Goal: Information Seeking & Learning: Find contact information

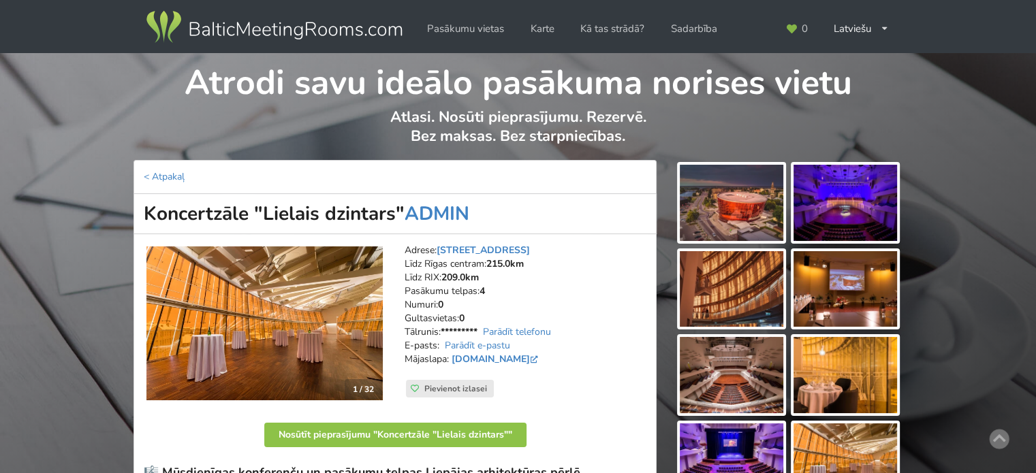
click at [314, 25] on img at bounding box center [274, 27] width 261 height 38
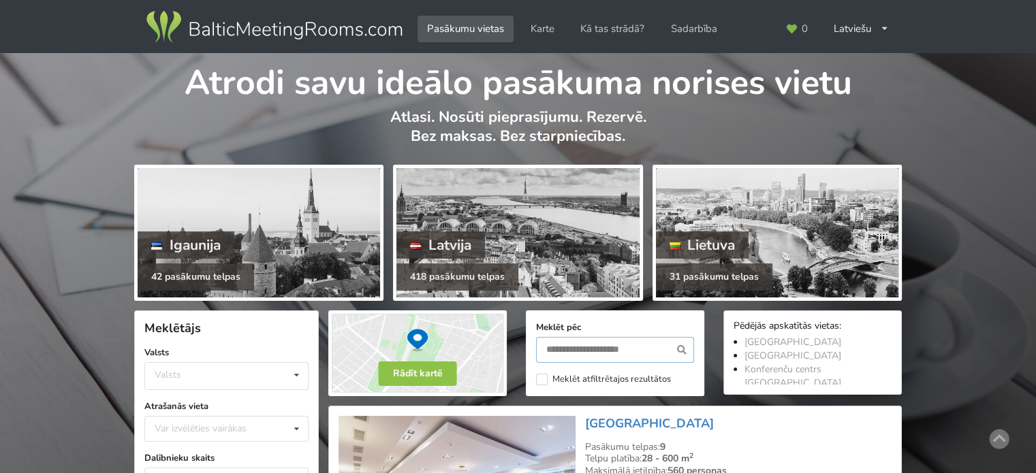
click at [561, 351] on input "text" at bounding box center [615, 350] width 158 height 26
type input "*****"
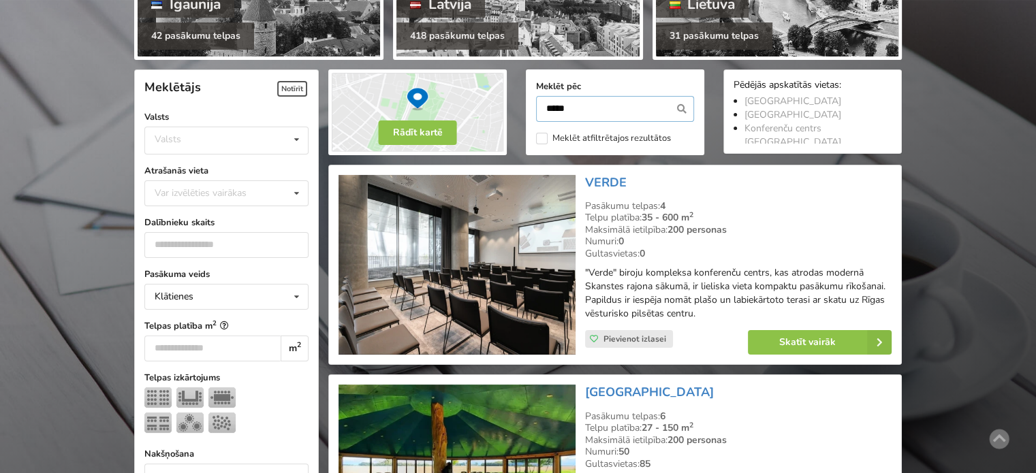
scroll to position [305, 0]
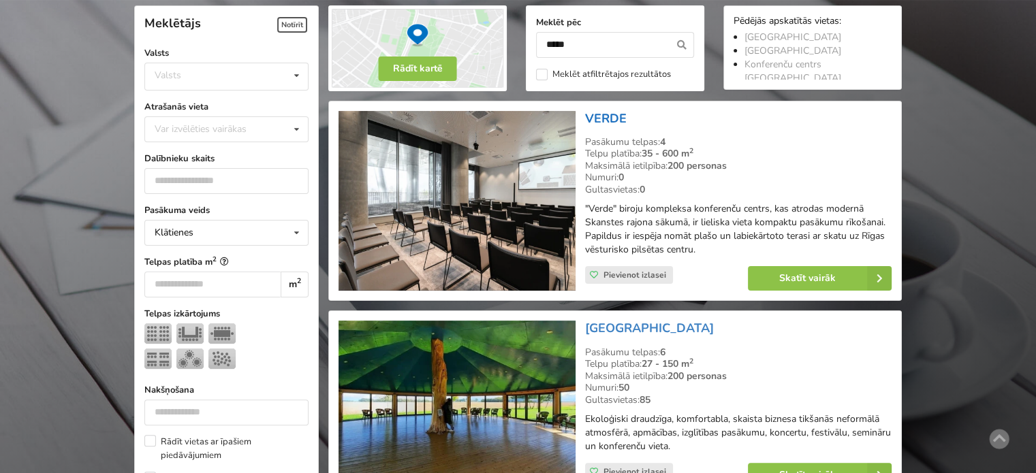
click at [604, 118] on link "VERDE" at bounding box center [606, 118] width 42 height 16
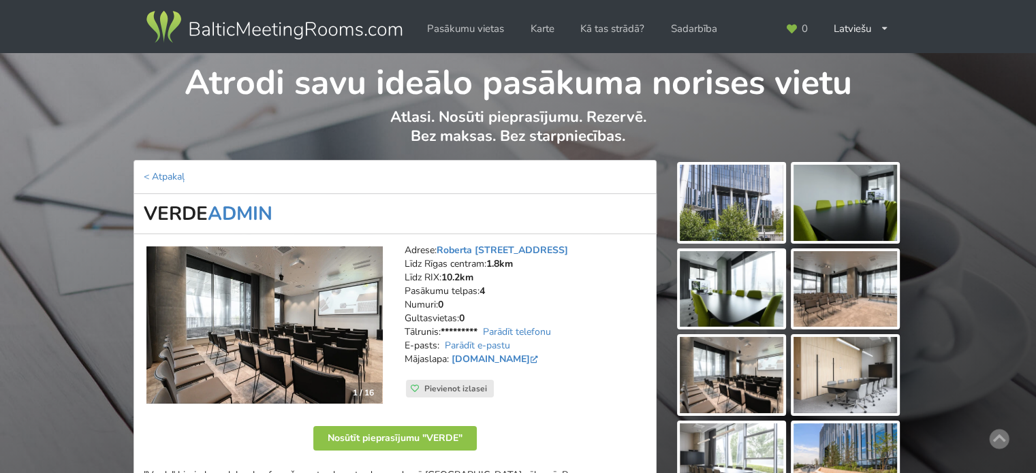
scroll to position [68, 0]
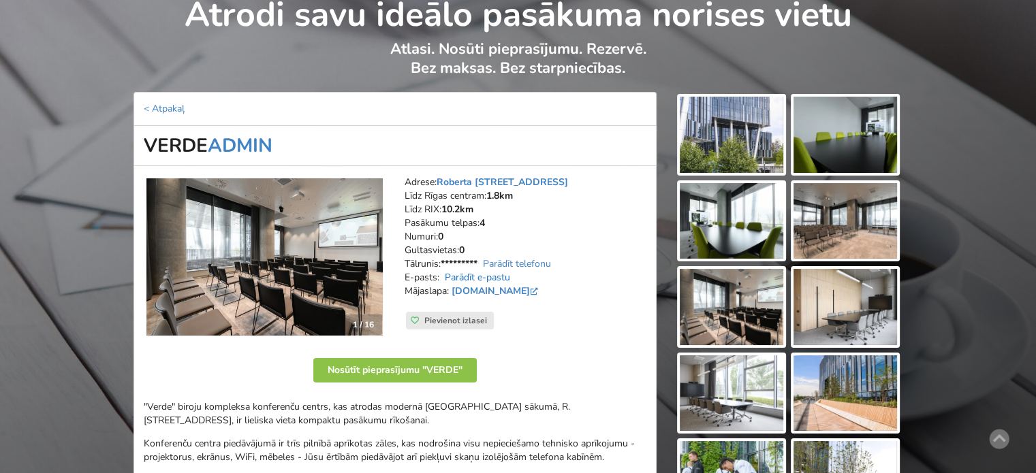
click at [481, 279] on link "Parādīt e-pastu" at bounding box center [477, 277] width 65 height 13
drag, startPoint x: 498, startPoint y: 277, endPoint x: 443, endPoint y: 276, distance: 55.8
click at [443, 276] on address "Adrese: Roberta Hirša iela 1, Rīga Līdz Rīgas centram: 1.8km Līdz RIX: 10.2km P…" at bounding box center [526, 244] width 242 height 136
drag, startPoint x: 141, startPoint y: 402, endPoint x: 328, endPoint y: 404, distance: 186.6
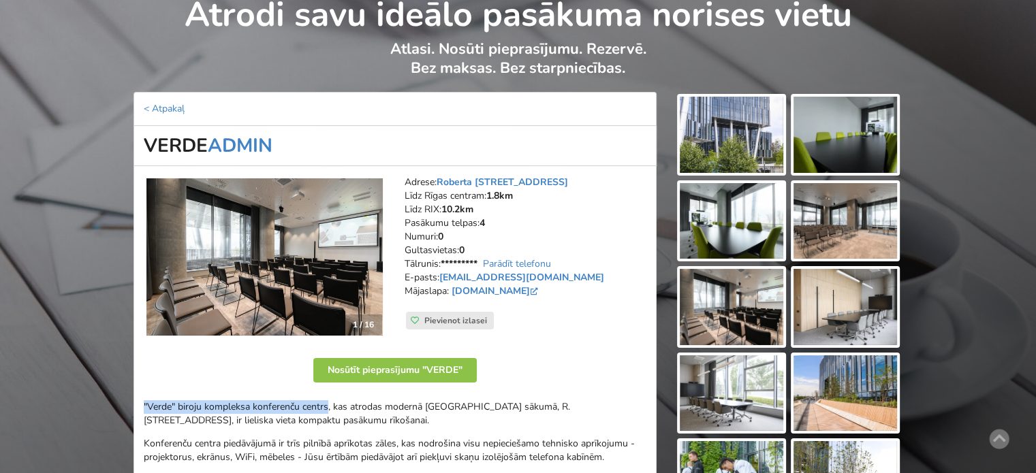
copy p ""Verde" biroju kompleksa konferenču centrs"
drag, startPoint x: 452, startPoint y: 287, endPoint x: 484, endPoint y: 285, distance: 32.1
click at [484, 287] on strong "verde.lv" at bounding box center [495, 291] width 92 height 13
click at [575, 315] on div "Adrese: Roberta Hirša iela 1, Rīga Līdz Rīgas centram: 1.8km Līdz RIX: 10.2km P…" at bounding box center [525, 257] width 261 height 183
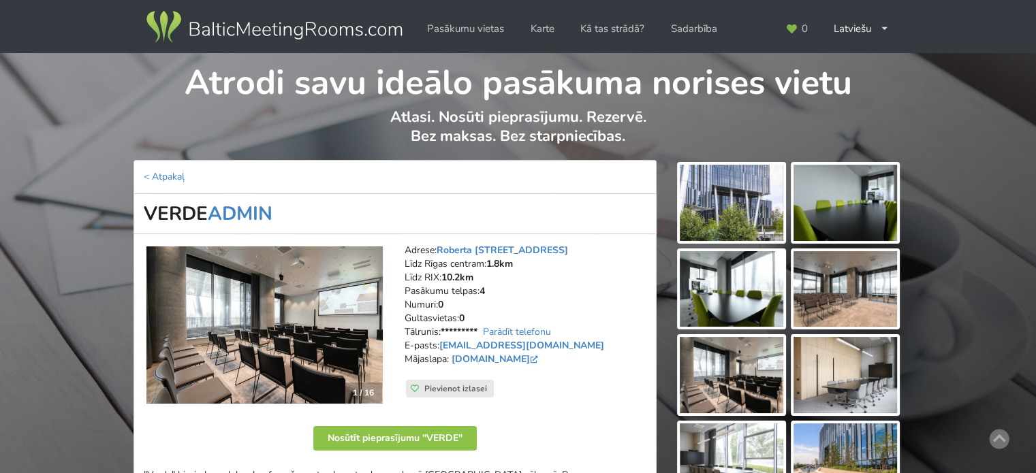
scroll to position [272, 0]
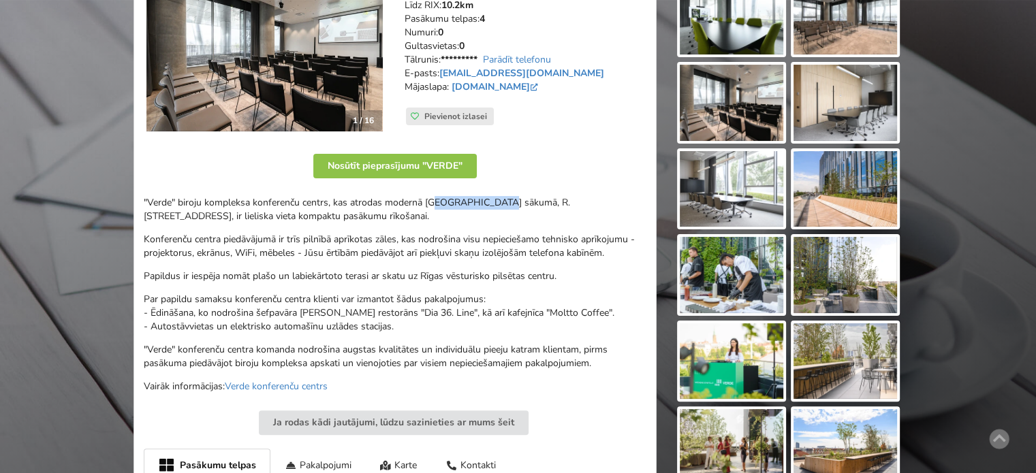
drag, startPoint x: 437, startPoint y: 200, endPoint x: 522, endPoint y: 207, distance: 84.7
click at [520, 206] on p ""Verde" biroju kompleksa konferenču centrs, kas atrodas modernā Skanstes rajona…" at bounding box center [395, 209] width 503 height 27
click at [522, 207] on p ""Verde" biroju kompleksa konferenču centrs, kas atrodas modernā Skanstes rajona…" at bounding box center [395, 209] width 503 height 27
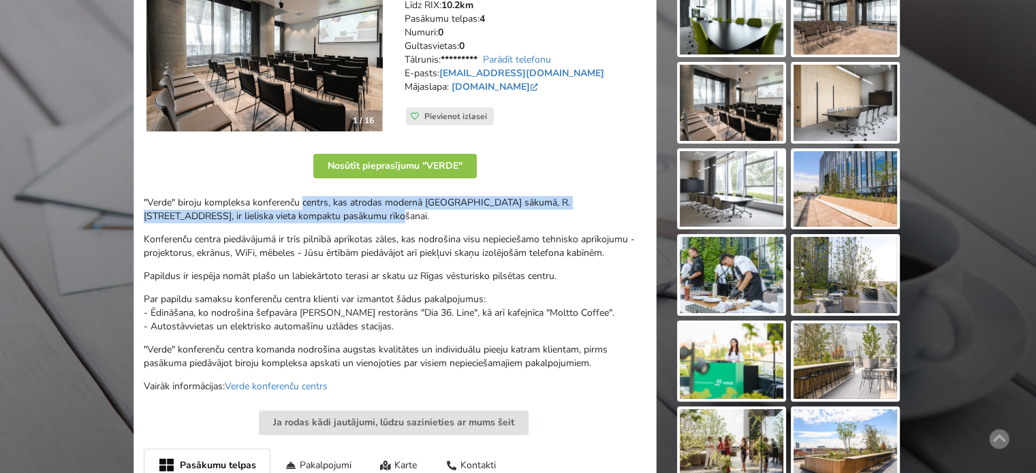
drag, startPoint x: 332, startPoint y: 206, endPoint x: 462, endPoint y: 210, distance: 130.2
click at [458, 210] on p ""Verde" biroju kompleksa konferenču centrs, kas atrodas modernā Skanstes rajona…" at bounding box center [395, 209] width 503 height 27
click at [462, 210] on p ""Verde" biroju kompleksa konferenču centrs, kas atrodas modernā Skanstes rajona…" at bounding box center [395, 209] width 503 height 27
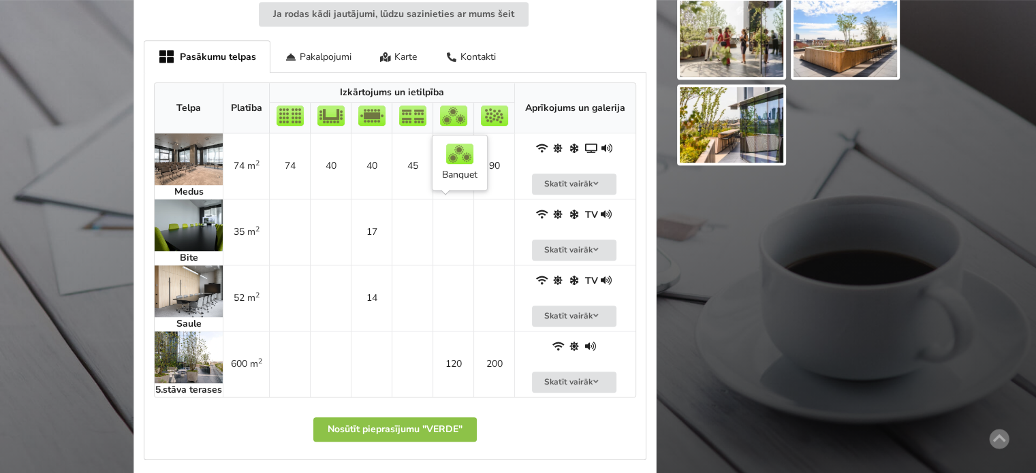
scroll to position [340, 0]
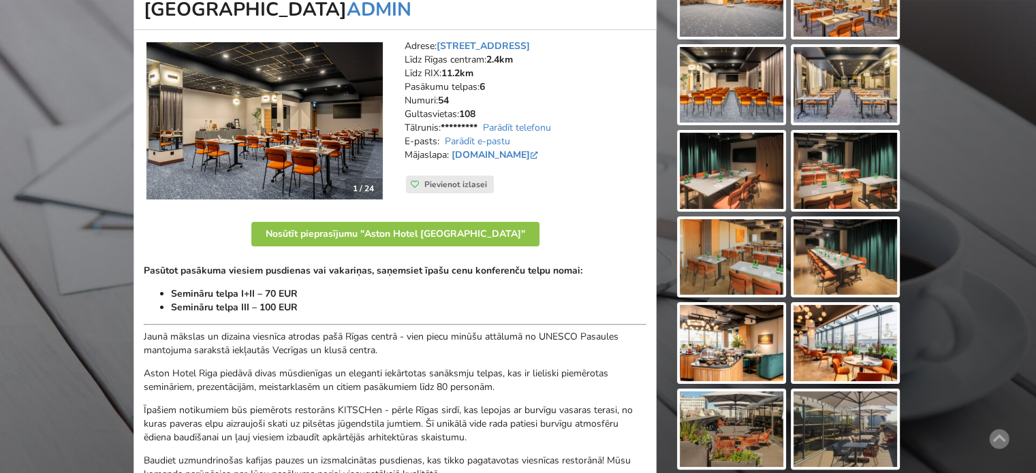
scroll to position [272, 0]
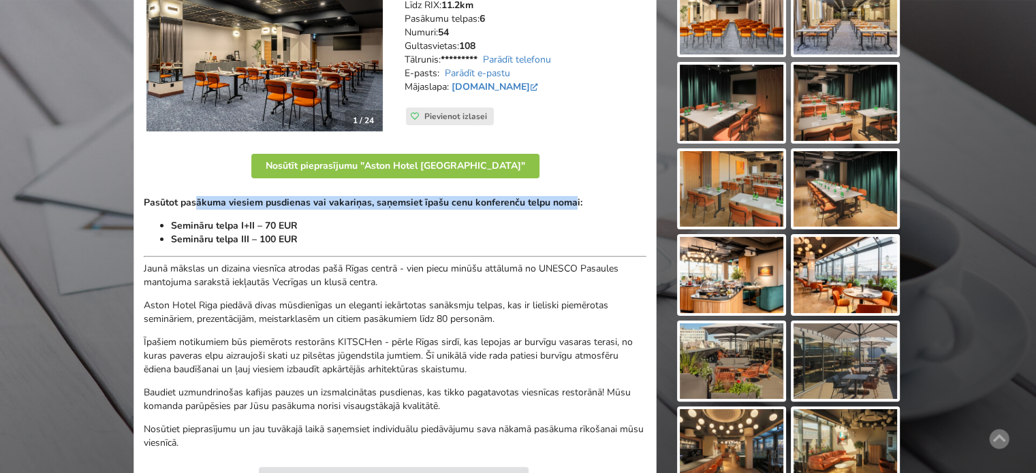
drag, startPoint x: 202, startPoint y: 201, endPoint x: 512, endPoint y: 217, distance: 310.9
click at [571, 209] on div "Pasūtot pasākuma viesiem pusdienas vai vakariņas, saņemsiet īpašu cenu konferen…" at bounding box center [395, 323] width 503 height 254
click at [424, 219] on li "Semināru telpa I+II – 70 EUR" at bounding box center [408, 226] width 475 height 14
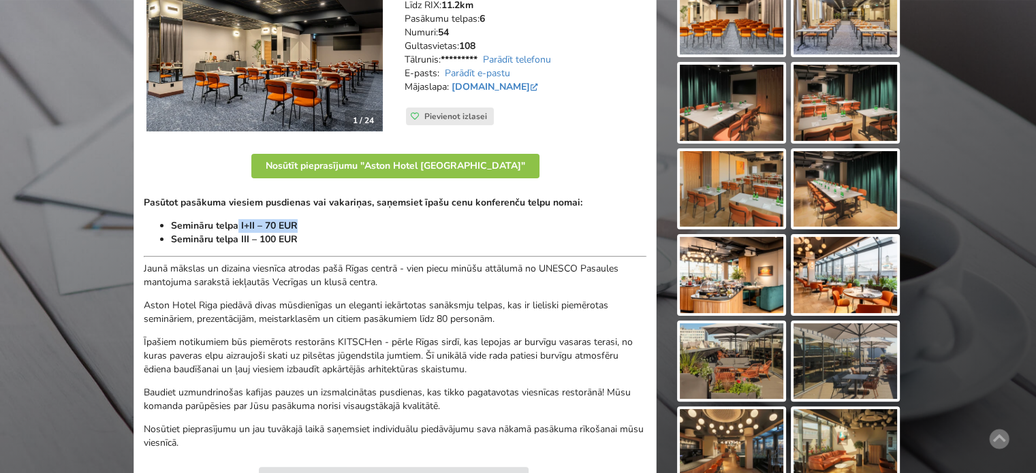
click at [320, 231] on div "Pasūtot pasākuma viesiem pusdienas vai vakariņas, saņemsiet īpašu cenu konferen…" at bounding box center [395, 323] width 503 height 254
click at [321, 231] on li "Semināru telpa I+II – 70 EUR" at bounding box center [408, 226] width 475 height 14
drag, startPoint x: 285, startPoint y: 238, endPoint x: 205, endPoint y: 215, distance: 83.2
click at [221, 219] on ul "Semināru telpa I+II – 70 EUR Semināru telpa III – 100 EUR" at bounding box center [395, 232] width 503 height 27
click at [204, 215] on div "Pasūtot pasākuma viesiem pusdienas vai vakariņas, saņemsiet īpašu cenu konferen…" at bounding box center [395, 323] width 503 height 254
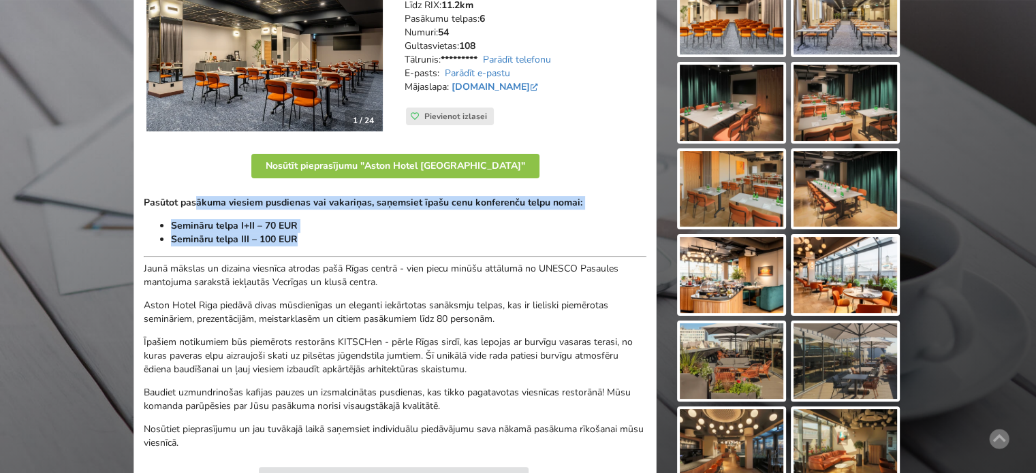
click at [316, 238] on li "Semināru telpa III – 100 EUR" at bounding box center [408, 240] width 475 height 14
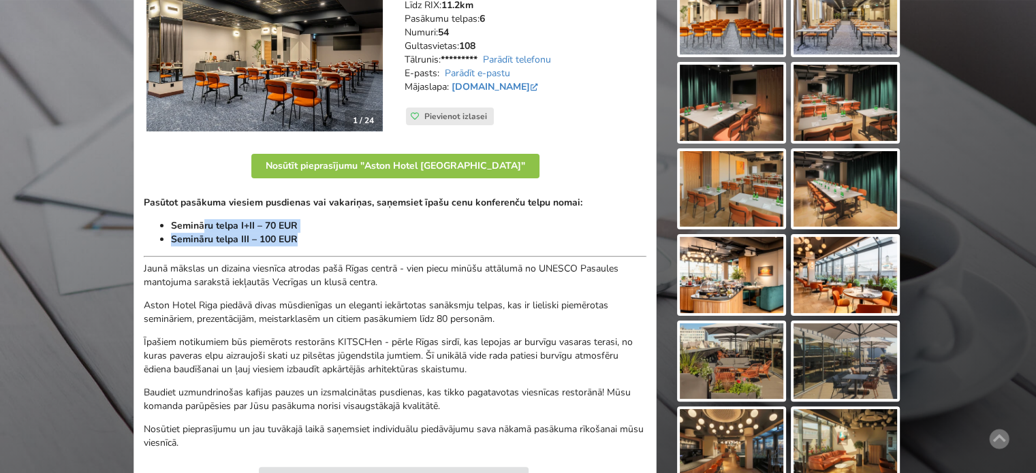
drag, startPoint x: 218, startPoint y: 221, endPoint x: 196, endPoint y: 216, distance: 22.5
click at [196, 216] on div "Pasūtot pasākuma viesiem pusdienas vai vakariņas, saņemsiet īpašu cenu konferen…" at bounding box center [395, 323] width 503 height 254
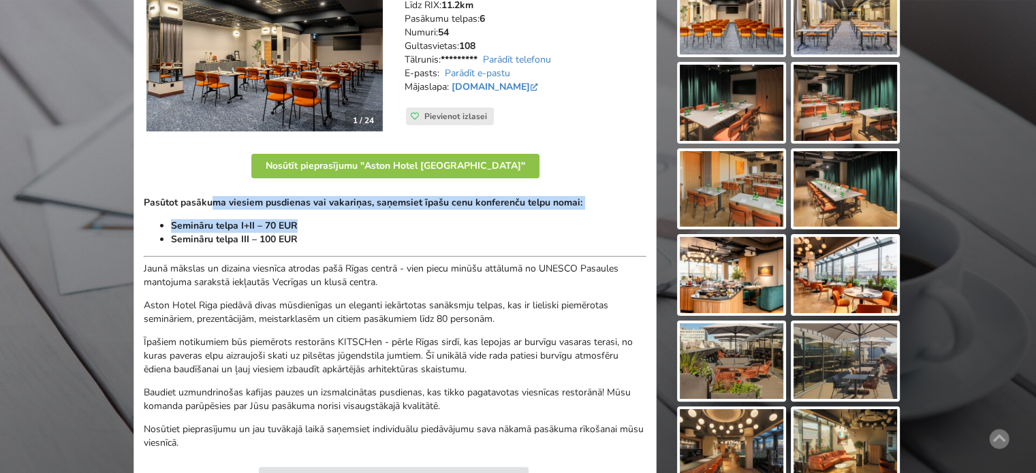
drag, startPoint x: 249, startPoint y: 204, endPoint x: 400, endPoint y: 237, distance: 155.5
click at [398, 236] on div "Pasūtot pasākuma viesiem pusdienas vai vakariņas, saņemsiet īpašu cenu konferen…" at bounding box center [395, 323] width 503 height 254
click at [409, 239] on li "Semināru telpa III – 100 EUR" at bounding box center [408, 240] width 475 height 14
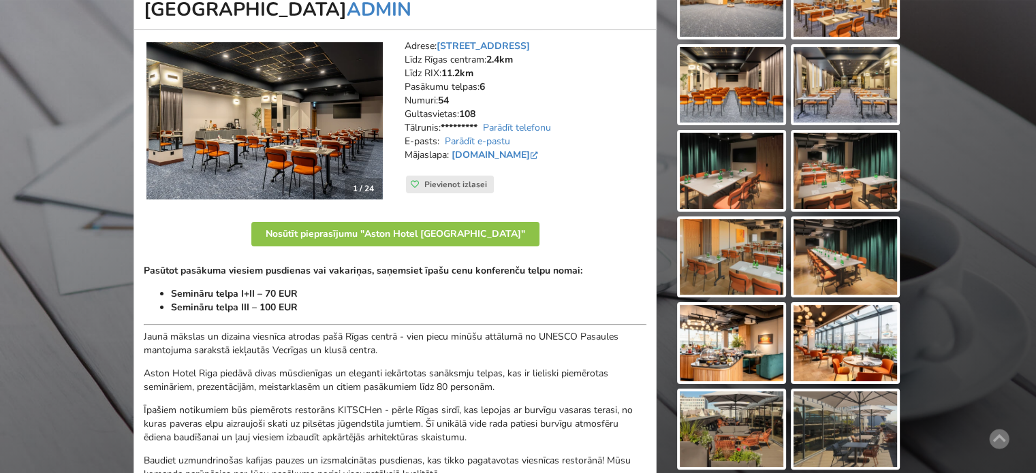
scroll to position [0, 0]
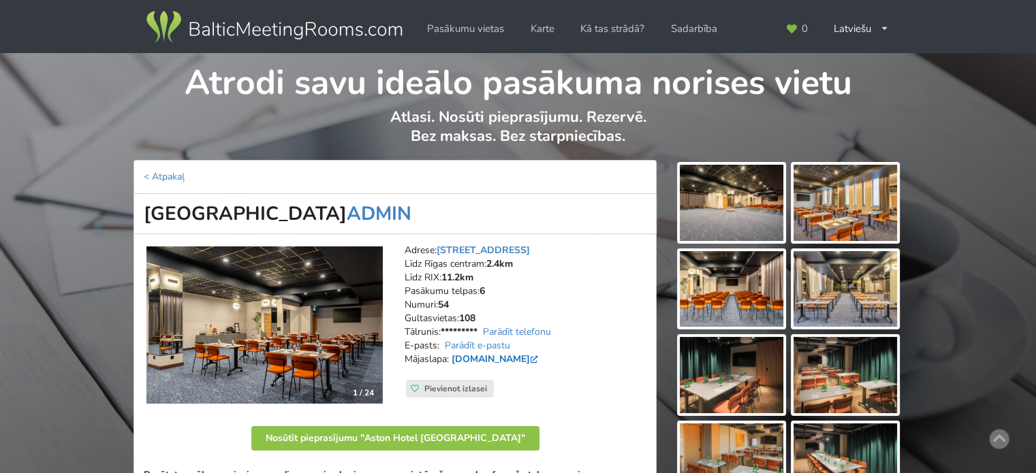
drag, startPoint x: 451, startPoint y: 355, endPoint x: 562, endPoint y: 357, distance: 110.3
click at [562, 357] on address "Adrese: Brīvības iela 48/50, Rīga Līdz Rīgas centram: 2.4km Līdz RIX: 11.2km Pa…" at bounding box center [526, 312] width 242 height 136
copy link "[DOMAIN_NAME]"
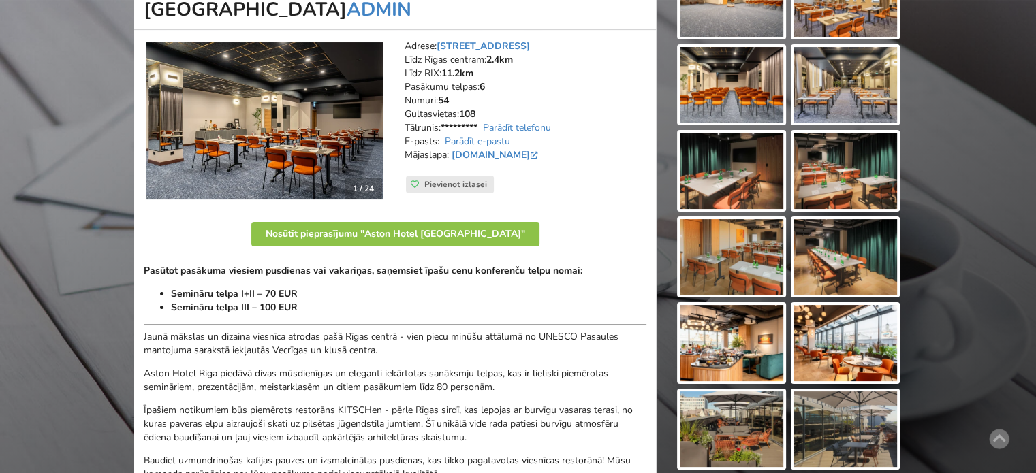
scroll to position [340, 0]
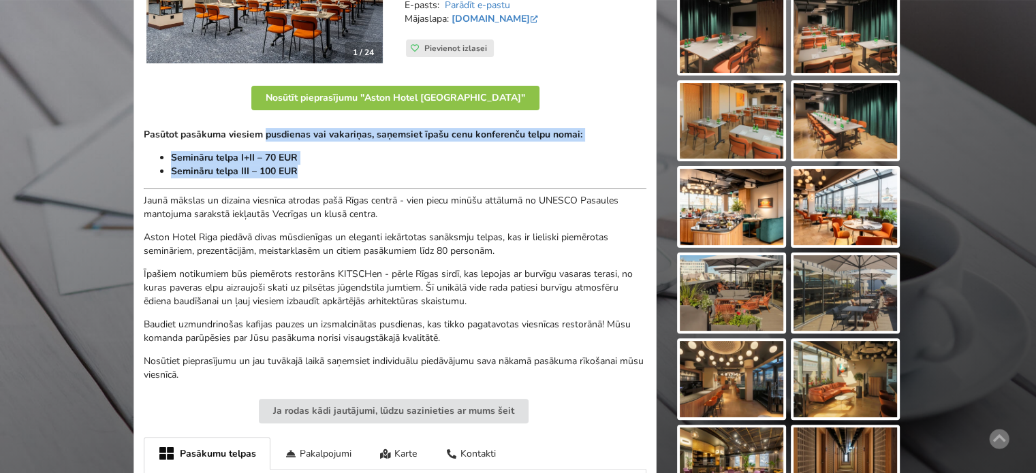
drag, startPoint x: 262, startPoint y: 131, endPoint x: 302, endPoint y: 180, distance: 62.9
click at [302, 179] on div "Pasūtot pasākuma viesiem pusdienas vai vakariņas, saņemsiet īpašu cenu konferen…" at bounding box center [395, 255] width 503 height 254
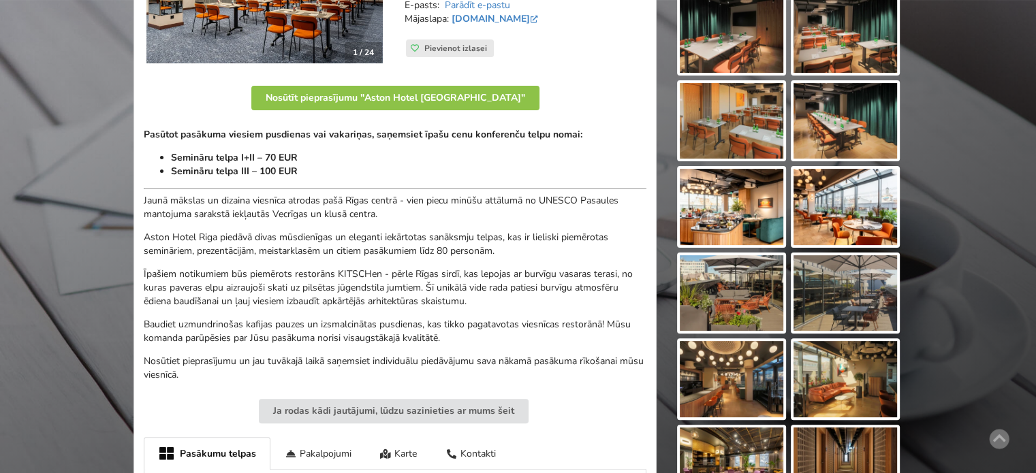
click at [302, 180] on div "Pasūtot pasākuma viesiem pusdienas vai vakariņas, saņemsiet īpašu cenu konferen…" at bounding box center [395, 255] width 503 height 254
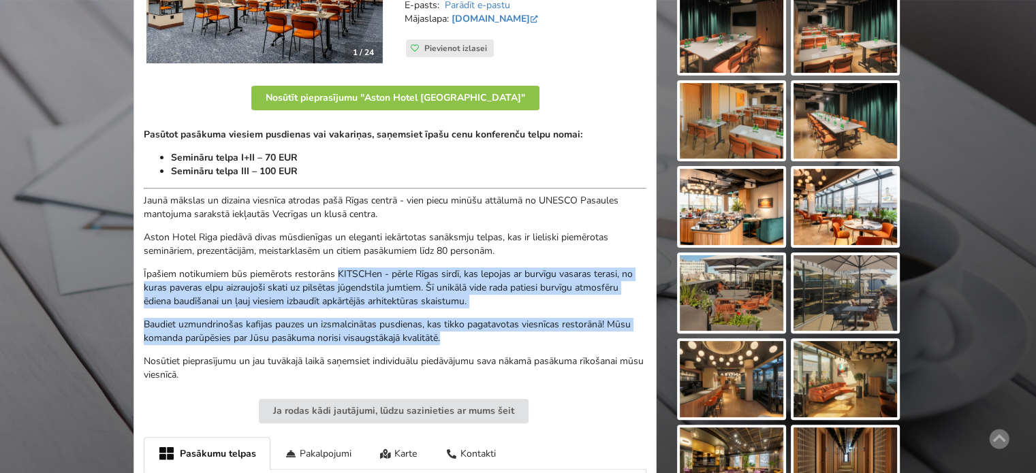
drag, startPoint x: 338, startPoint y: 275, endPoint x: 535, endPoint y: 346, distance: 208.5
click at [528, 344] on div "Pasūtot pasākuma viesiem pusdienas vai vakariņas, saņemsiet īpašu cenu konferen…" at bounding box center [395, 255] width 503 height 254
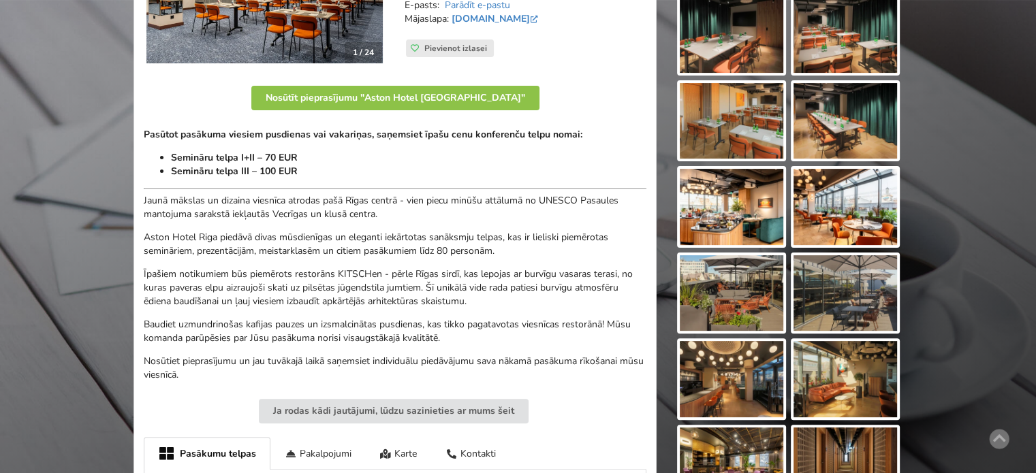
click at [535, 346] on div "Pasūtot pasākuma viesiem pusdienas vai vakariņas, saņemsiet īpašu cenu konferen…" at bounding box center [395, 255] width 503 height 254
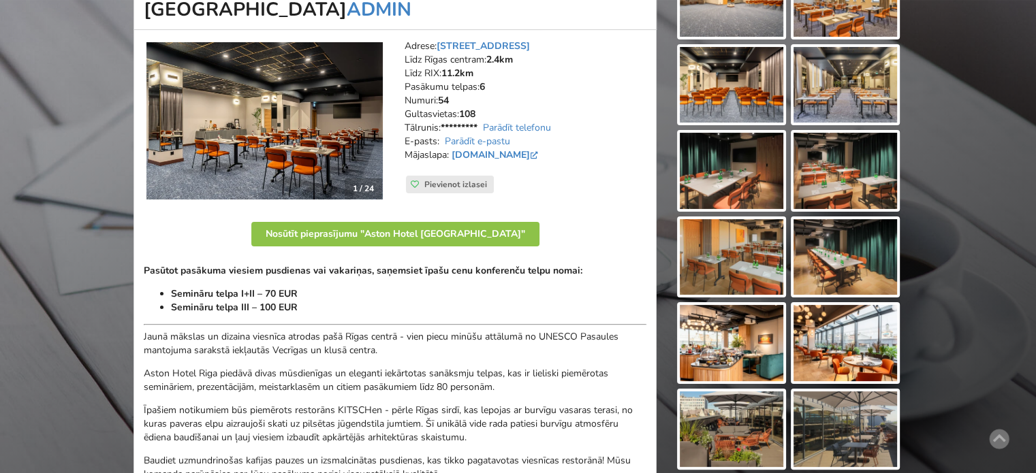
scroll to position [0, 0]
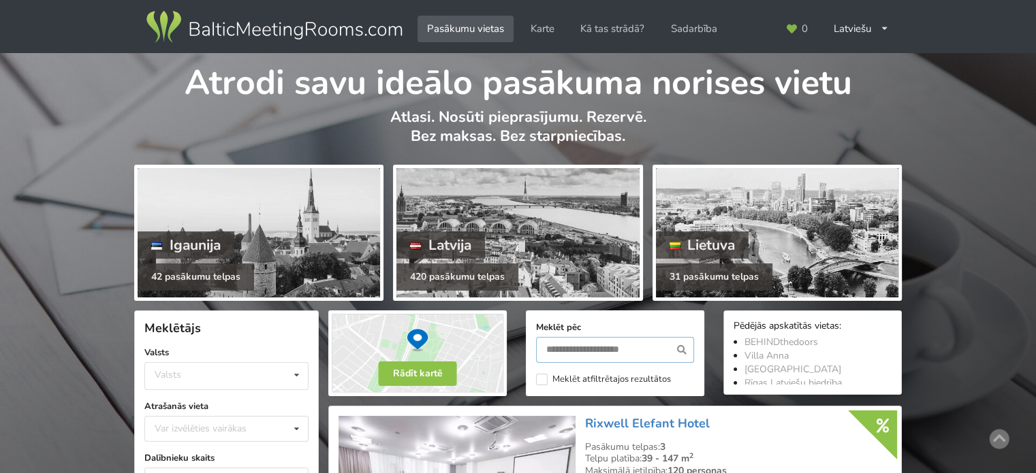
click at [580, 340] on input "text" at bounding box center [615, 350] width 158 height 26
type input "********"
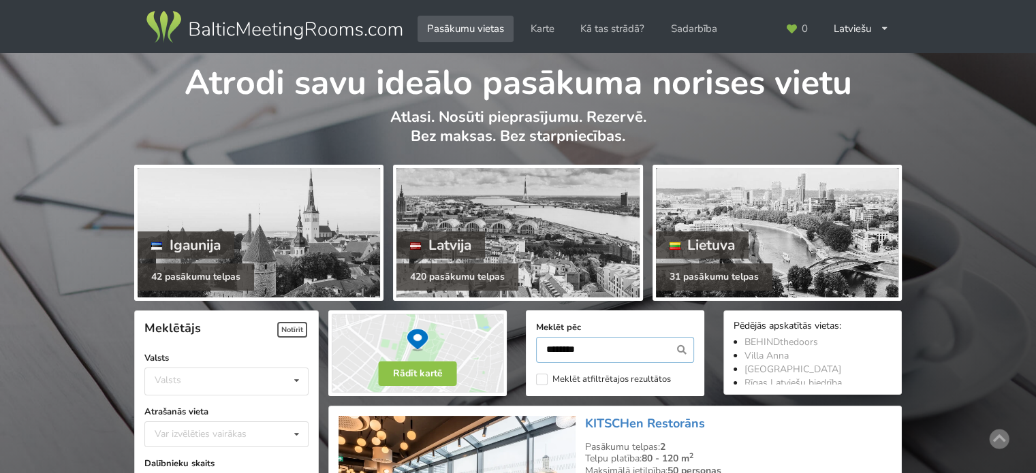
scroll to position [305, 0]
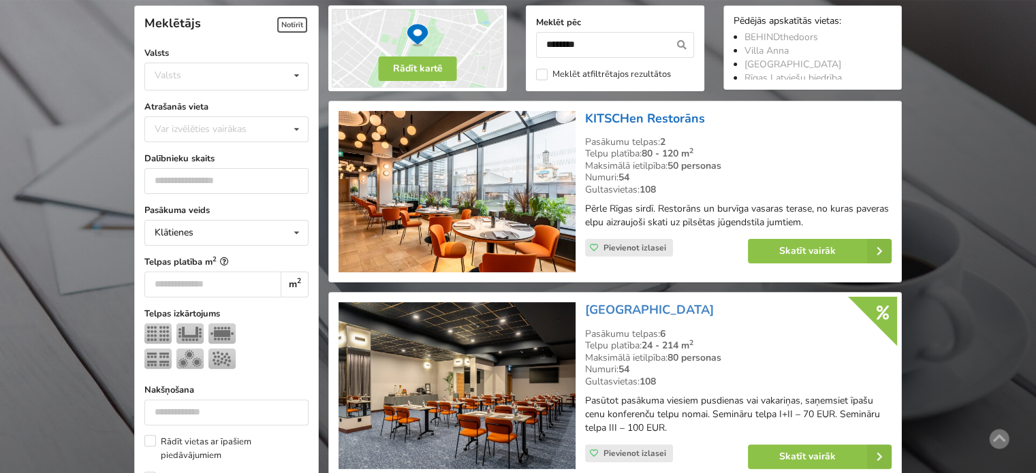
click at [639, 118] on link "KITSCHen Restorāns" at bounding box center [645, 118] width 120 height 16
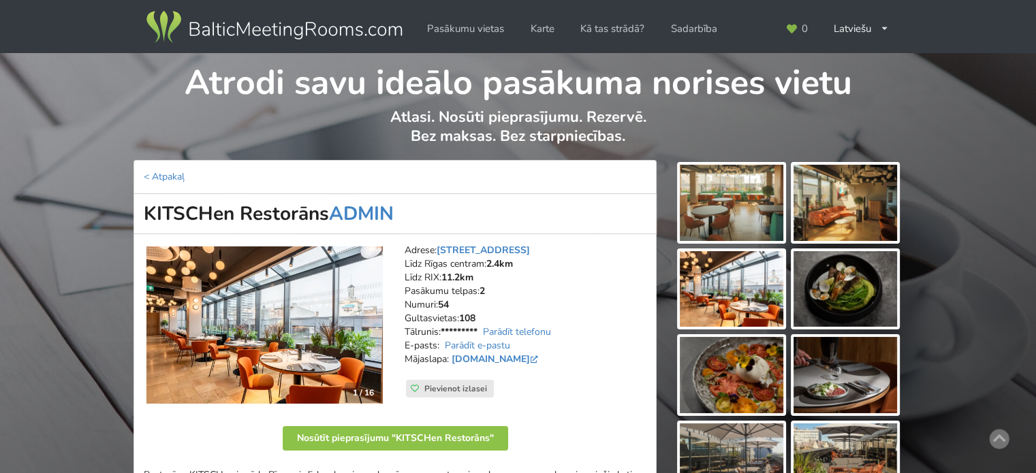
drag, startPoint x: 146, startPoint y: 215, endPoint x: 326, endPoint y: 206, distance: 180.6
click at [326, 206] on h1 "KITSCHen Restorāns ADMIN" at bounding box center [394, 214] width 523 height 40
copy h1 "KITSCHen Restorāns"
click at [95, 122] on div "Atrodi savu ideālo pasākuma norises vietu Atlasi. Nosūti pieprasījumu. Rezervē.…" at bounding box center [518, 106] width 1036 height 107
drag, startPoint x: 144, startPoint y: 208, endPoint x: 325, endPoint y: 208, distance: 180.5
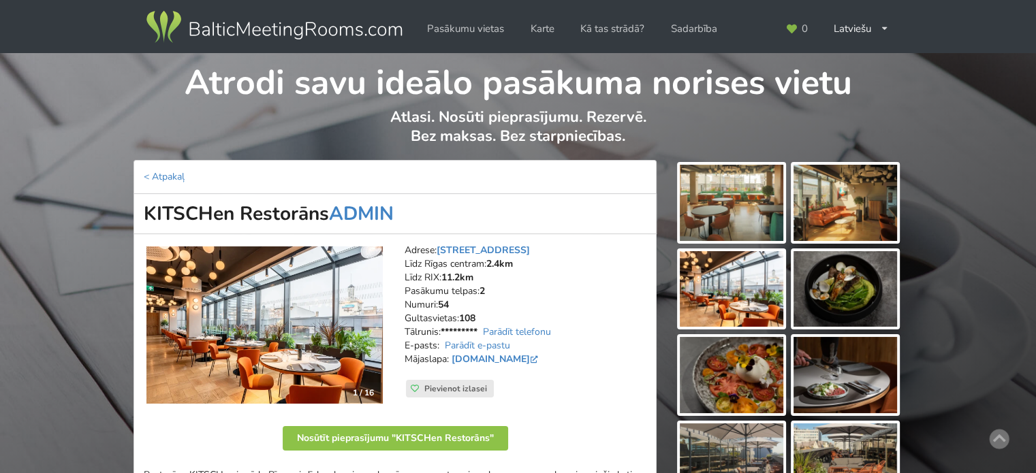
click at [325, 208] on h1 "KITSCHen Restorāns ADMIN" at bounding box center [394, 214] width 523 height 40
copy h1 "KITSCHen Restorāns"
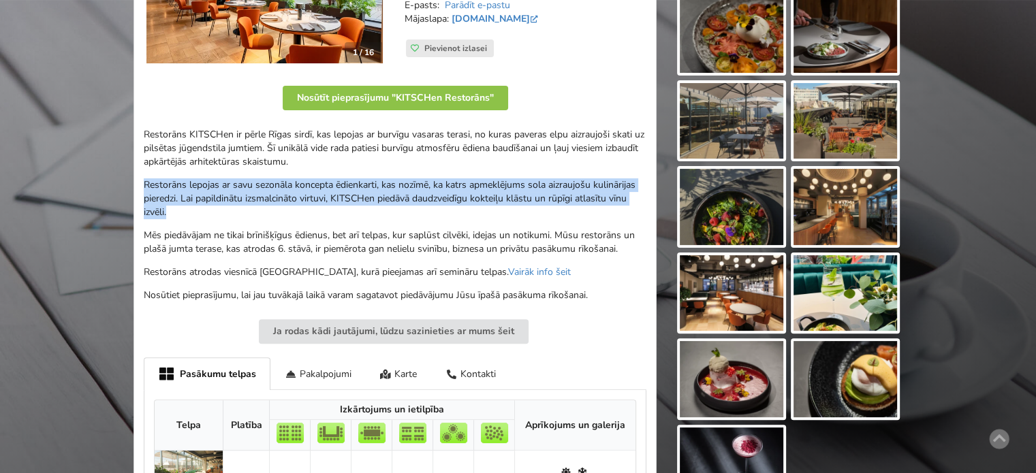
drag, startPoint x: 144, startPoint y: 183, endPoint x: 188, endPoint y: 213, distance: 52.9
click at [188, 213] on p "Restorāns lepojas ar savu sezonāla koncepta ēdienkarti, kas nozīmē, ka katrs ap…" at bounding box center [395, 198] width 503 height 41
copy p "Restorāns lepojas ar savu sezonāla koncepta ēdienkarti, kas nozīmē, ka katrs ap…"
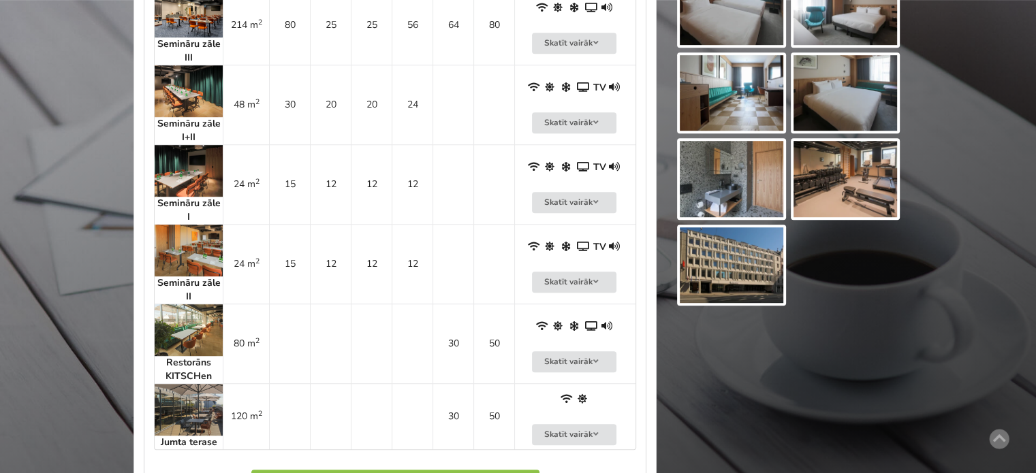
scroll to position [545, 0]
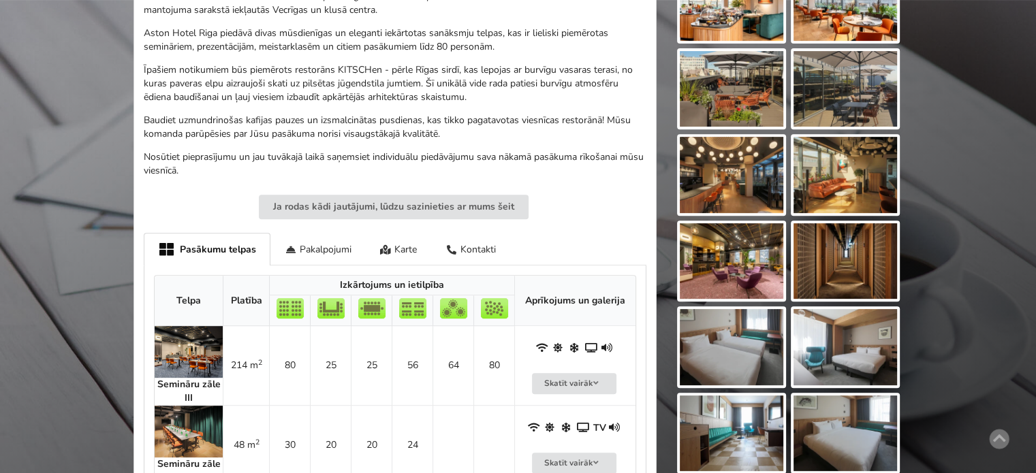
click at [726, 257] on img at bounding box center [732, 261] width 104 height 76
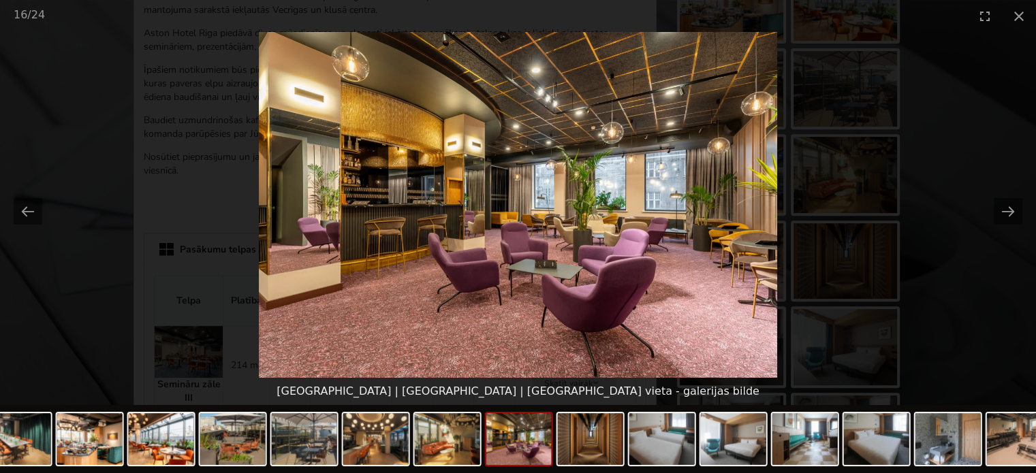
click at [954, 306] on picture at bounding box center [518, 205] width 1036 height 346
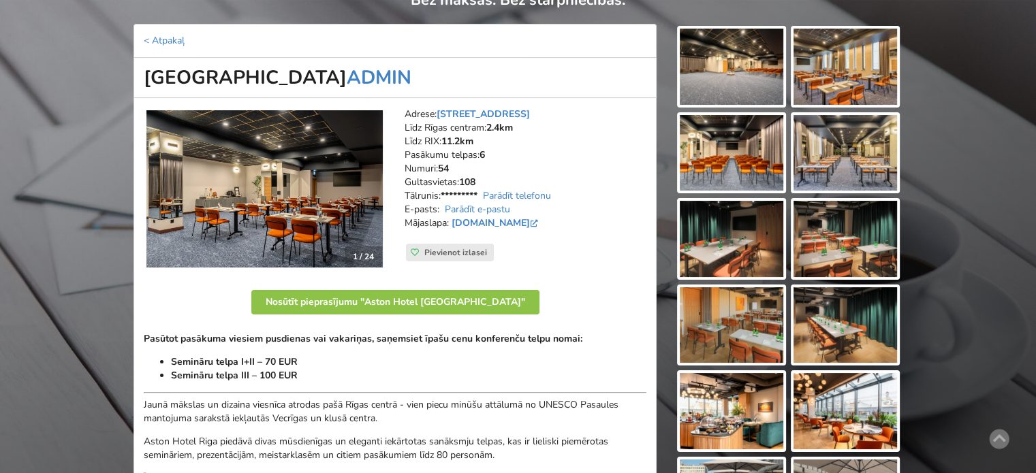
scroll to position [0, 0]
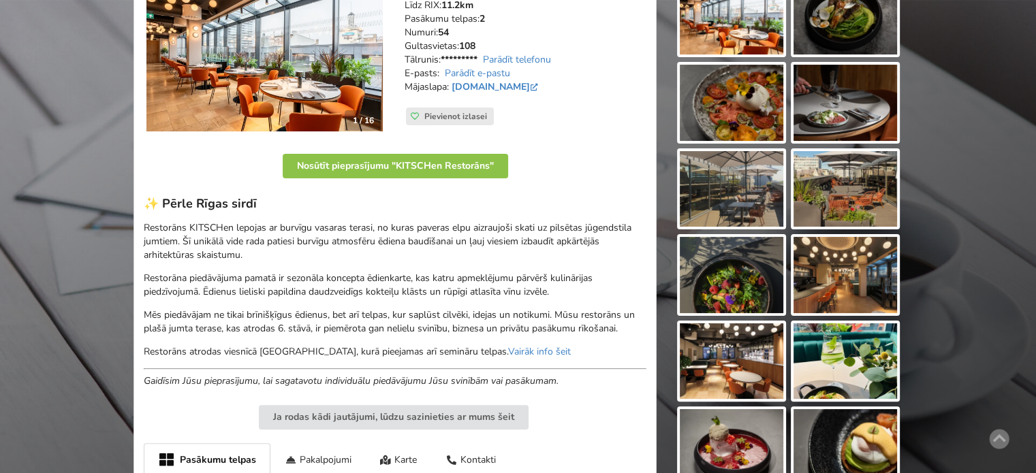
scroll to position [409, 0]
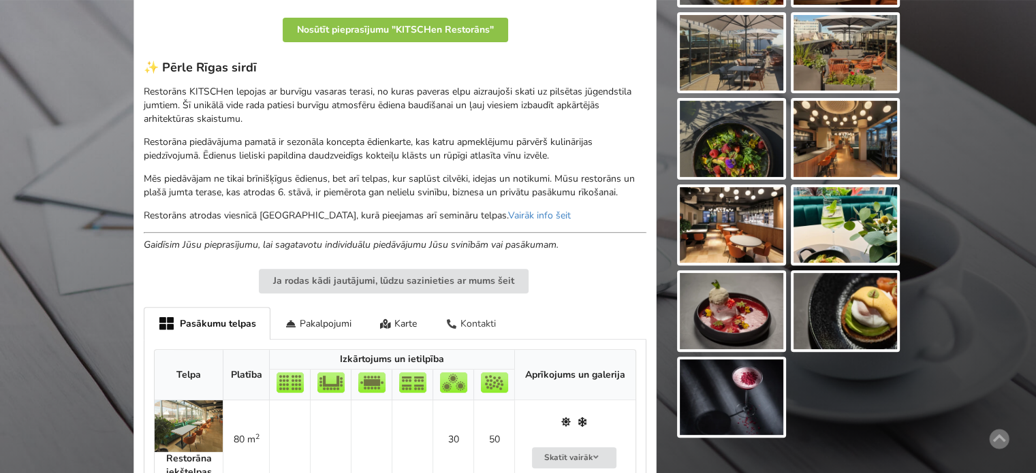
click at [486, 322] on div "Kontakti" at bounding box center [470, 323] width 79 height 32
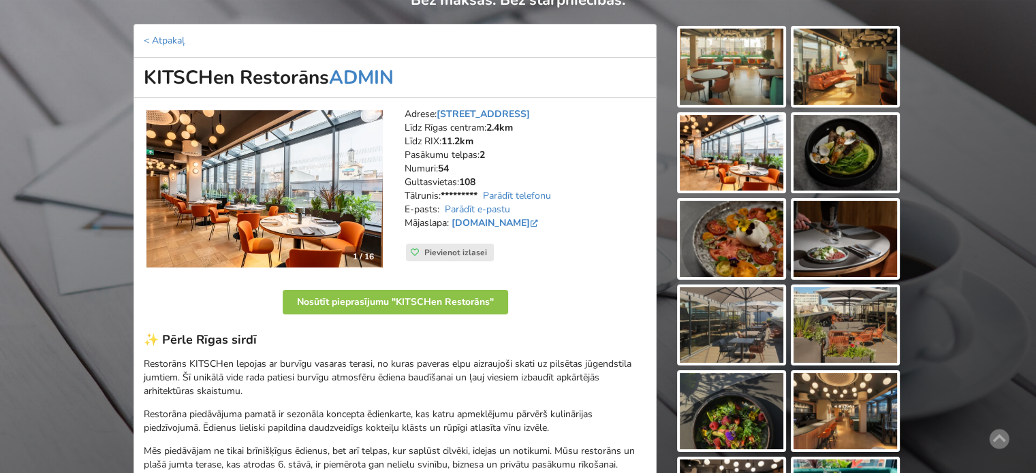
scroll to position [0, 0]
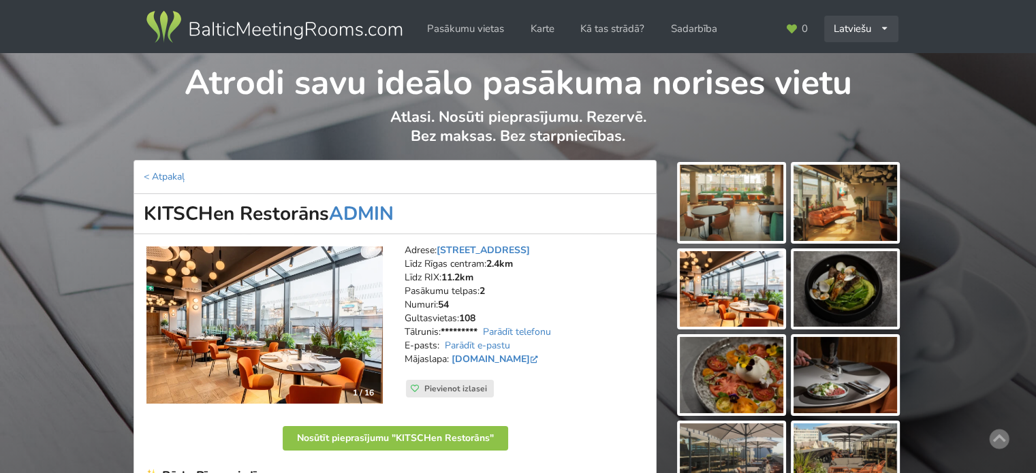
click at [872, 31] on div "Latviešu English Русский" at bounding box center [861, 29] width 74 height 27
click at [854, 62] on link "English" at bounding box center [861, 59] width 72 height 27
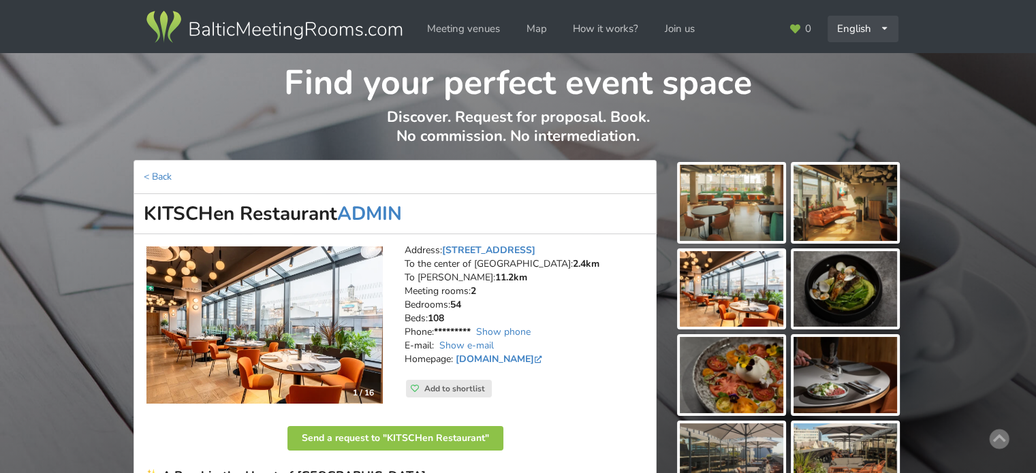
click at [849, 26] on div "English Русский Latviešu" at bounding box center [862, 29] width 71 height 27
click at [853, 60] on link "Русский" at bounding box center [863, 59] width 69 height 27
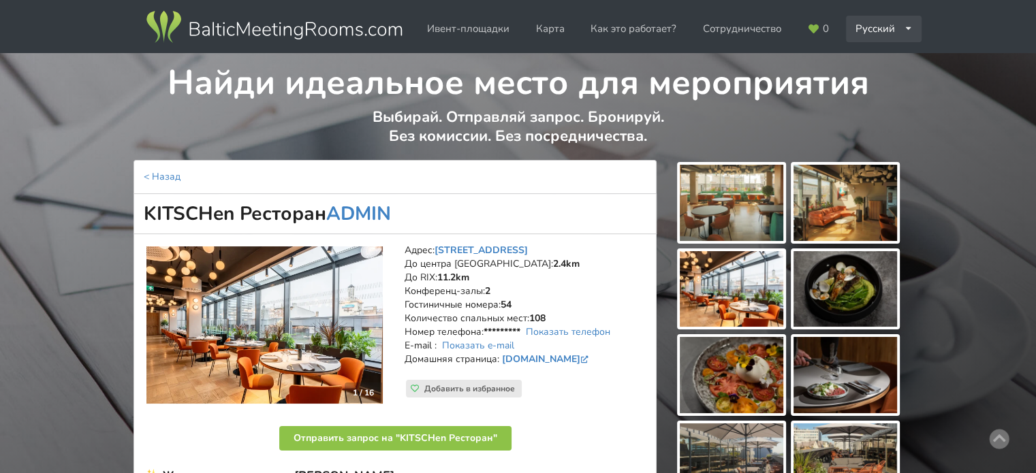
click at [867, 30] on div "Русский English Latviešu" at bounding box center [884, 29] width 76 height 27
click at [880, 92] on link "Latviešu" at bounding box center [884, 86] width 74 height 27
